Goal: Navigation & Orientation: Find specific page/section

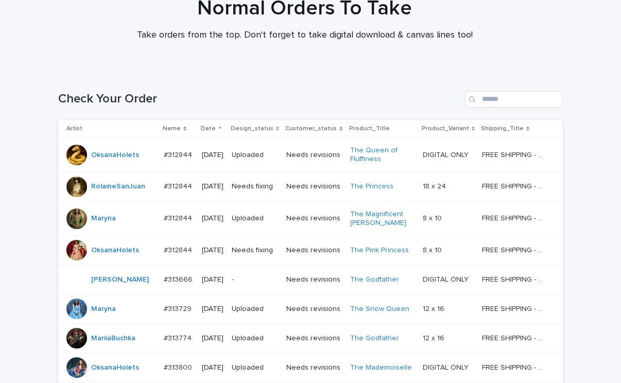
scroll to position [811, 0]
